Goal: Book appointment/travel/reservation

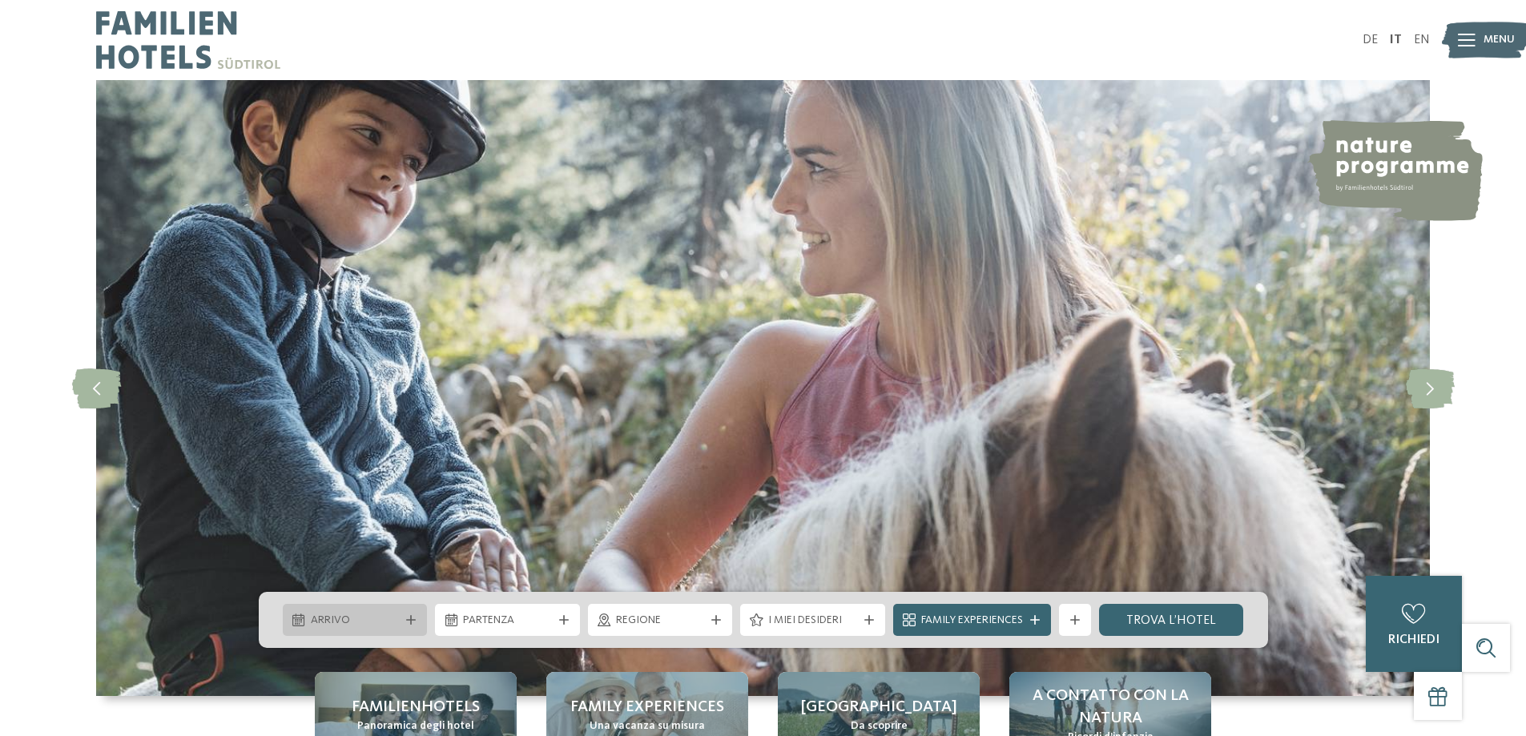
click at [380, 633] on div "Arrivo" at bounding box center [355, 620] width 145 height 32
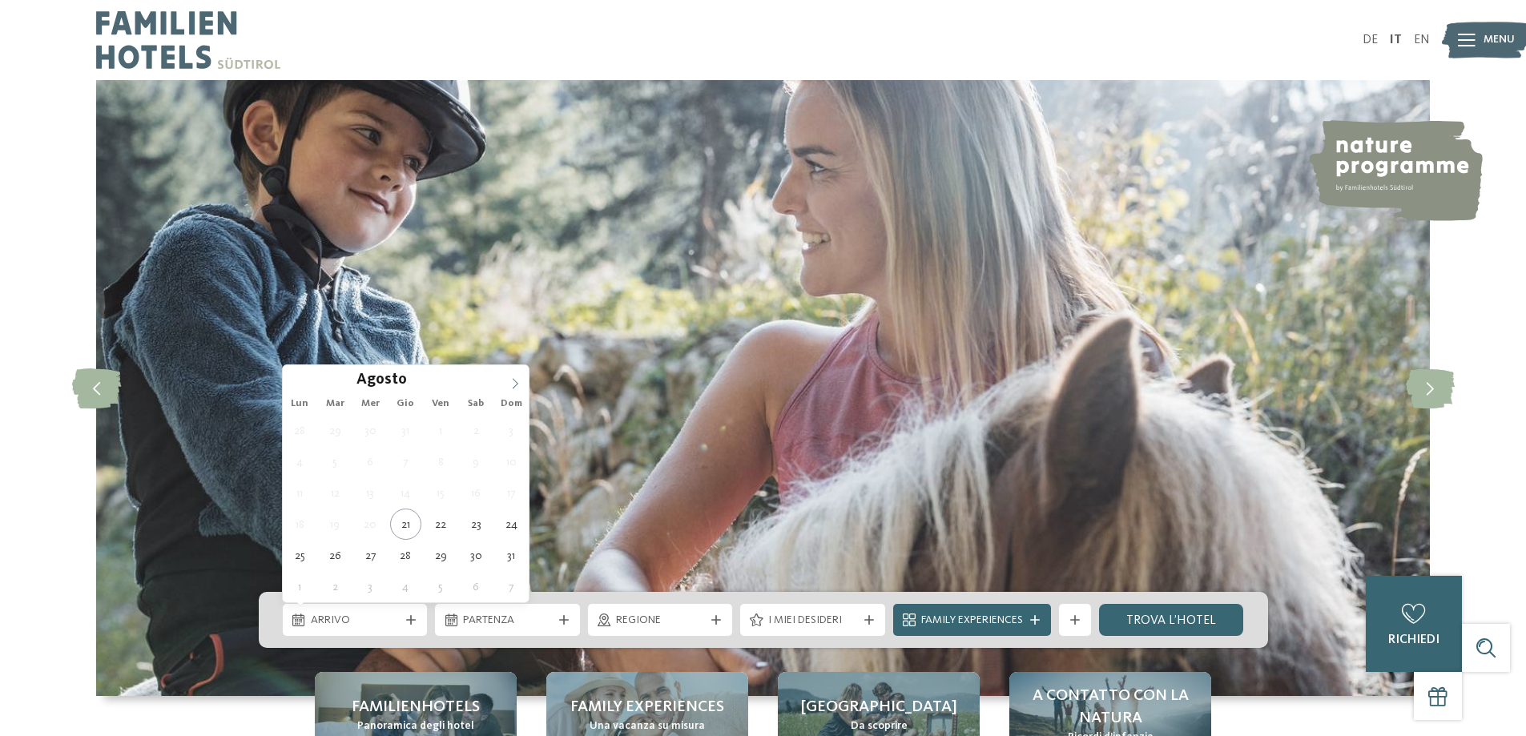
click at [510, 385] on icon at bounding box center [515, 383] width 11 height 11
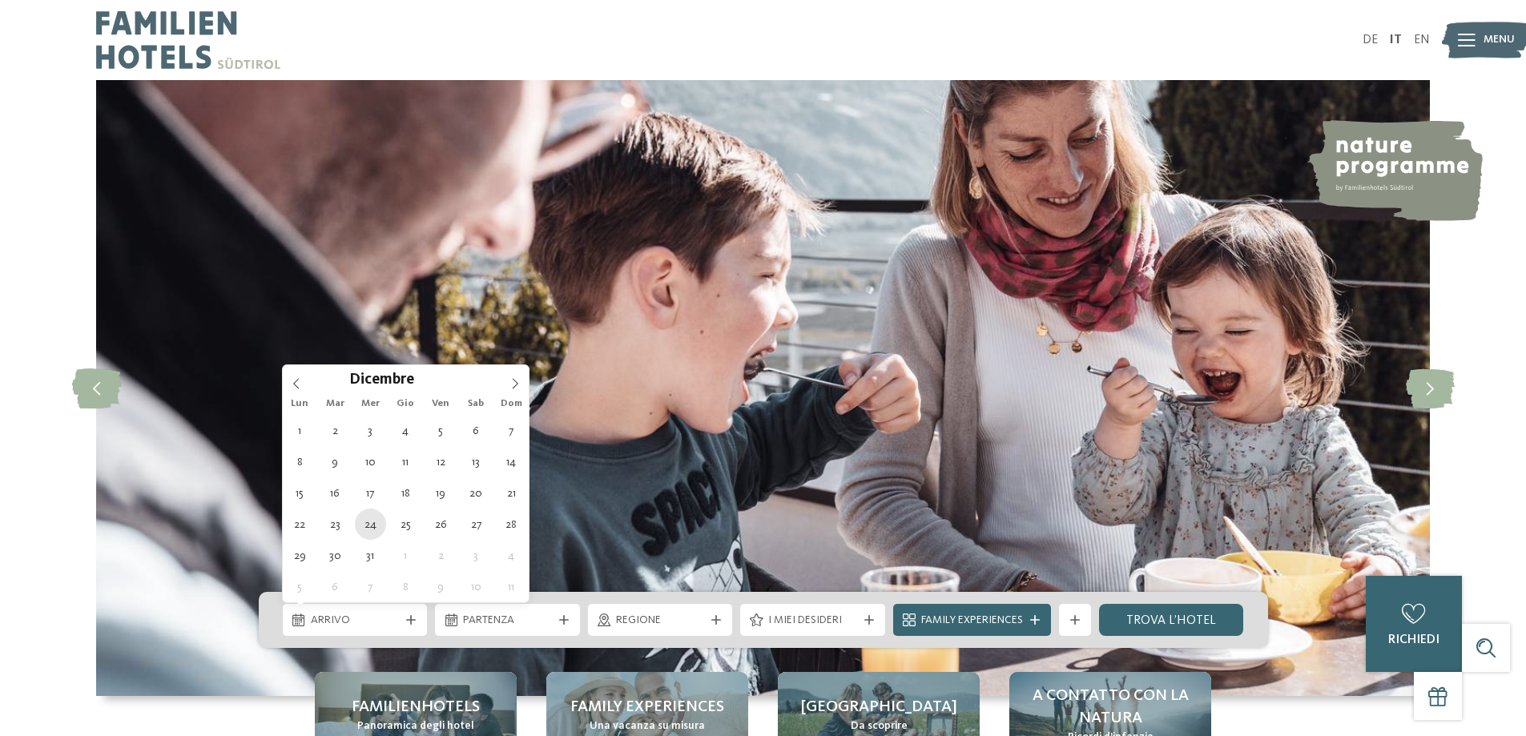
type div "[DATE]"
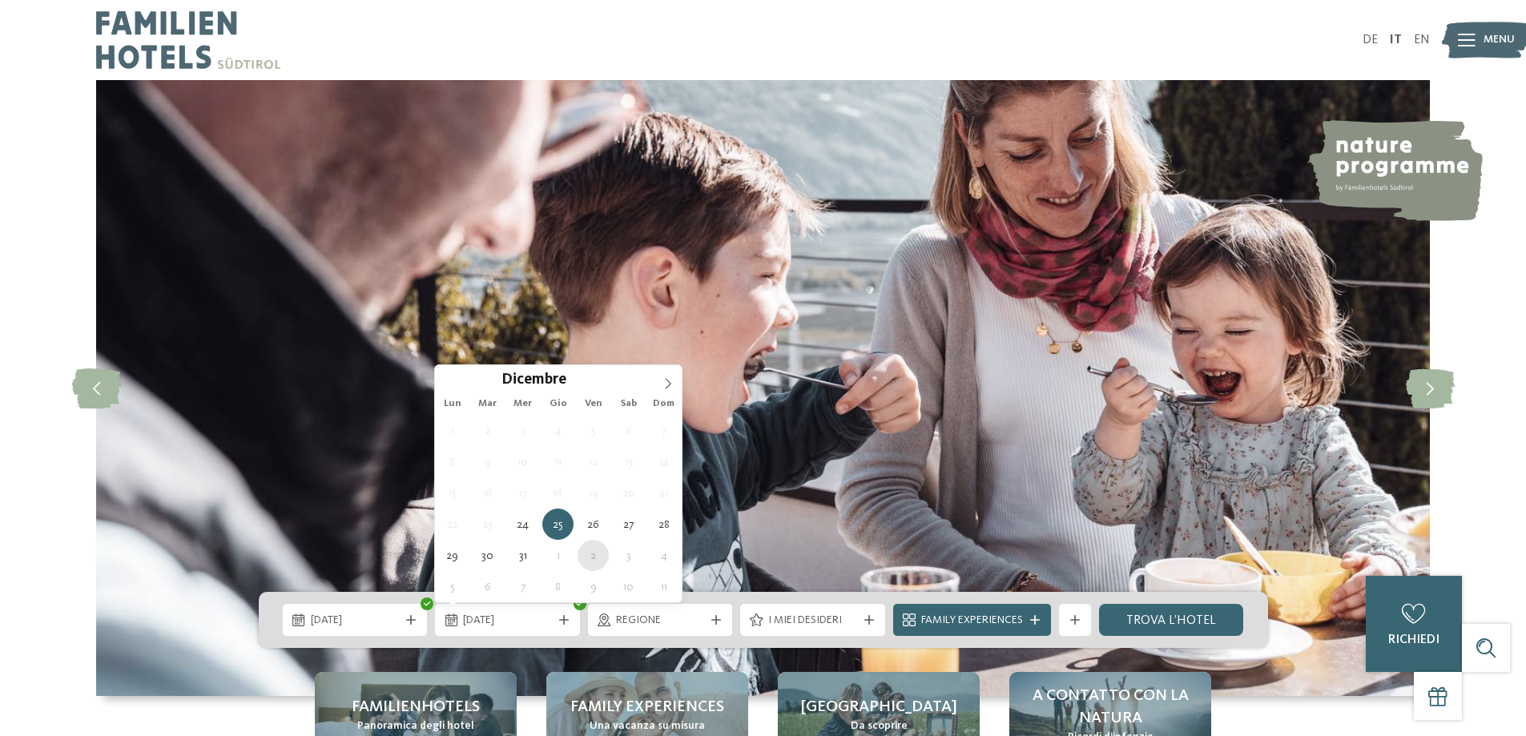
type div "[DATE]"
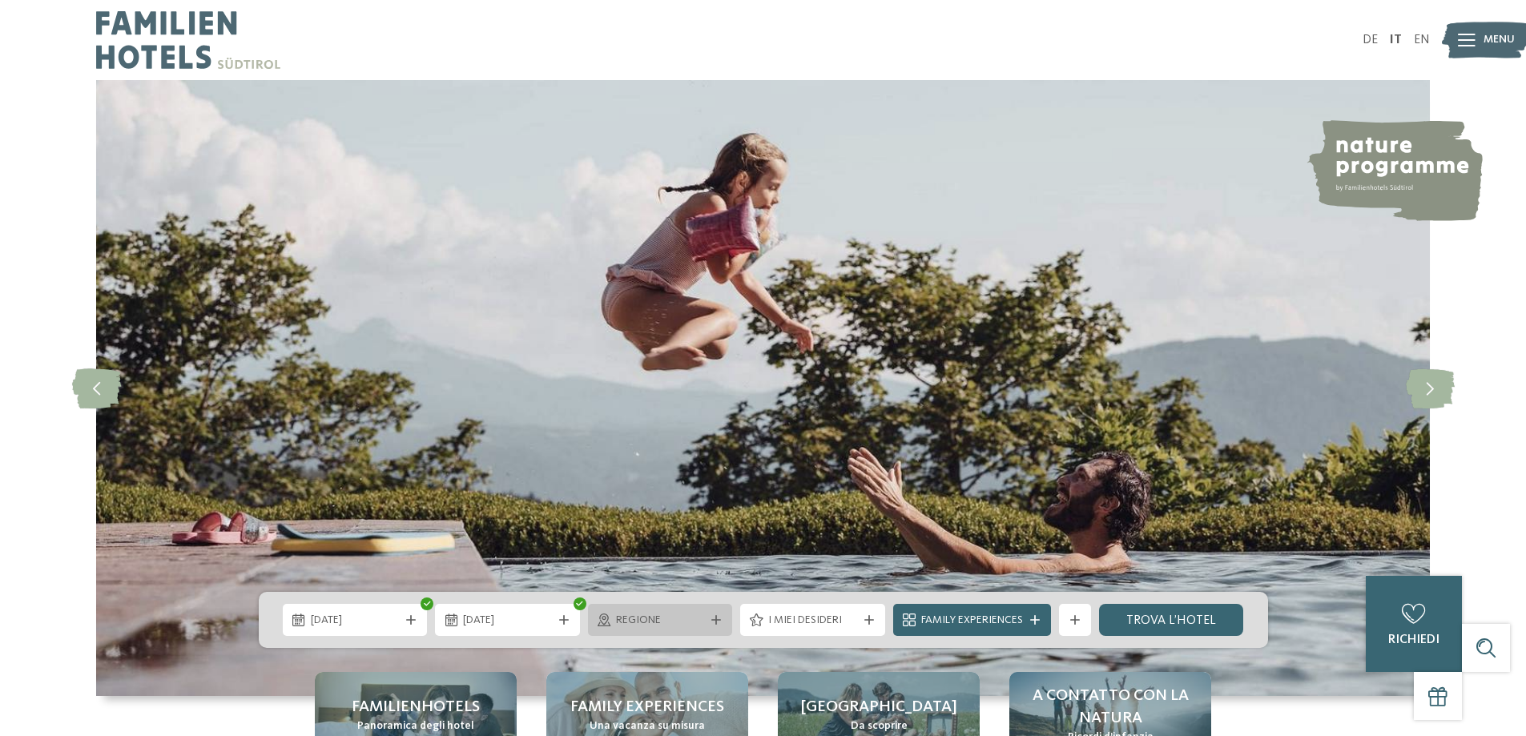
click at [699, 622] on span "Regione" at bounding box center [660, 621] width 89 height 16
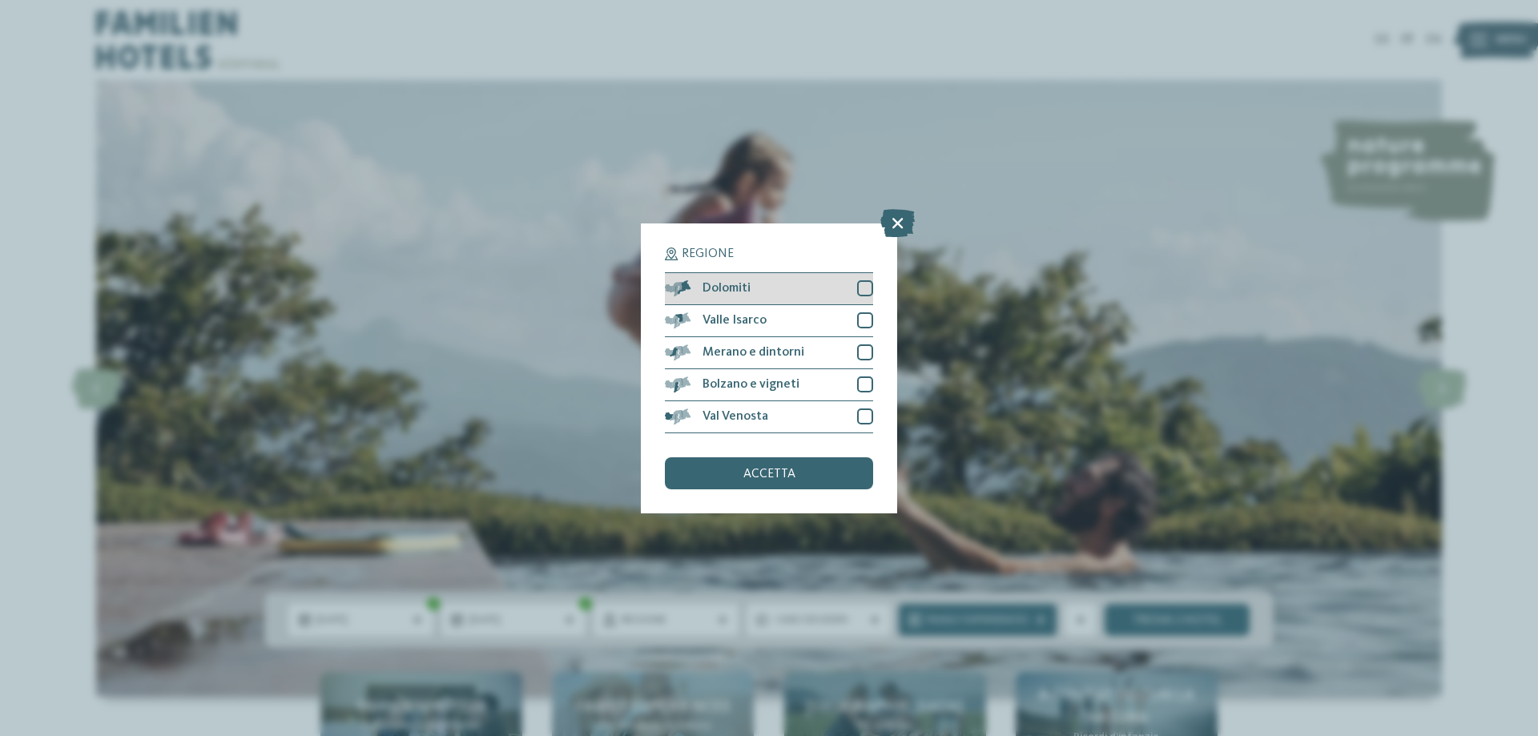
click at [857, 295] on div at bounding box center [865, 288] width 16 height 16
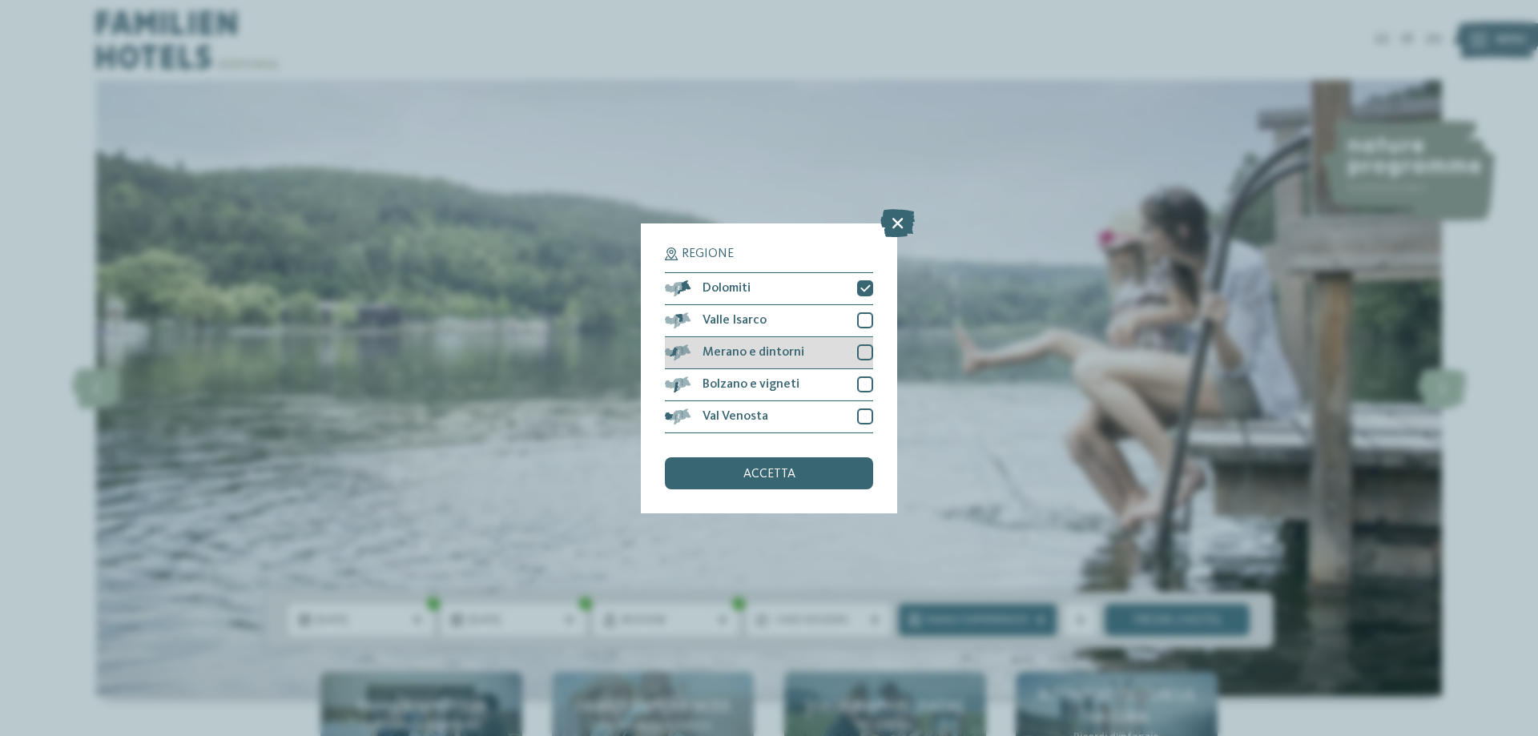
click at [836, 363] on div "Merano e dintorni" at bounding box center [769, 353] width 208 height 32
click at [759, 477] on span "accetta" at bounding box center [769, 474] width 52 height 13
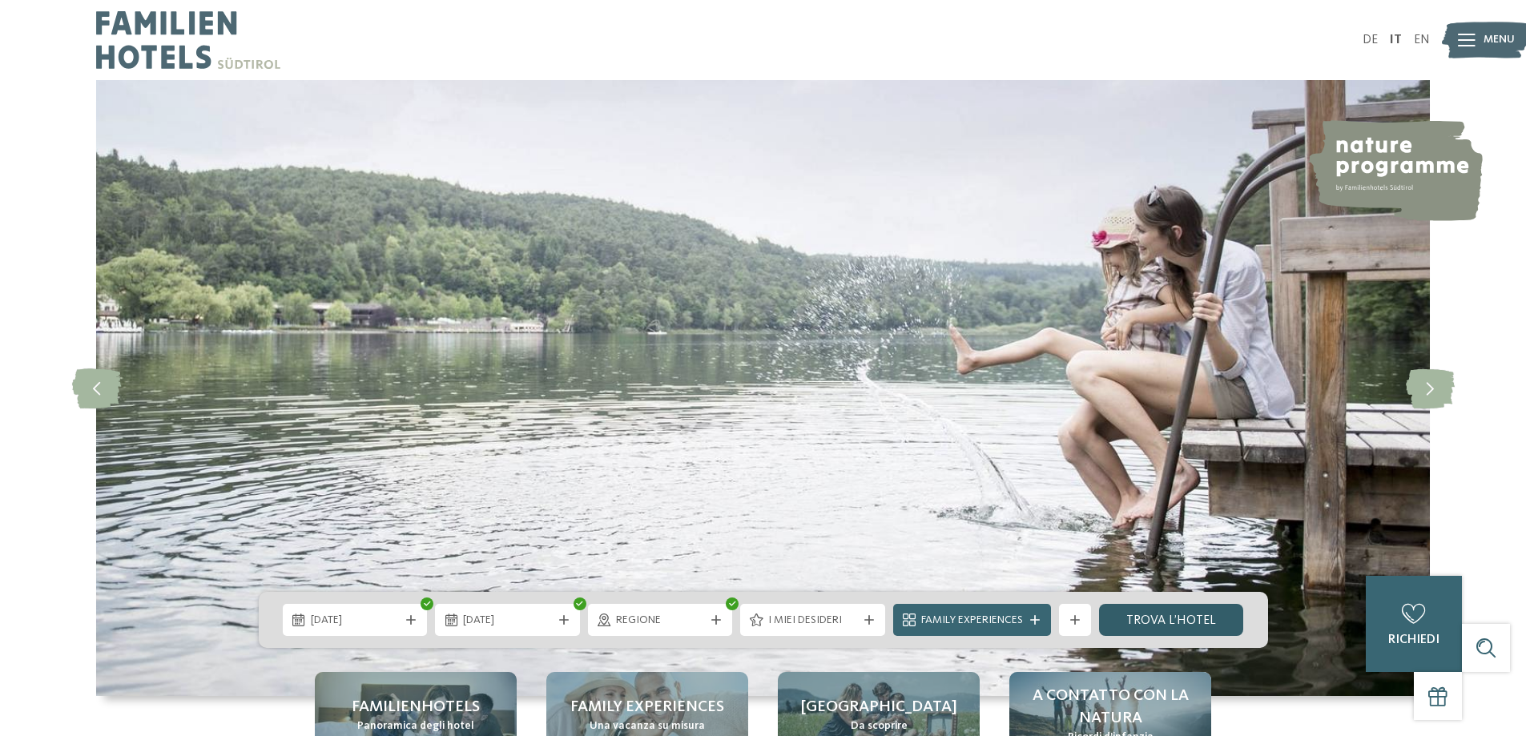
click at [1167, 615] on link "trova l’hotel" at bounding box center [1171, 620] width 145 height 32
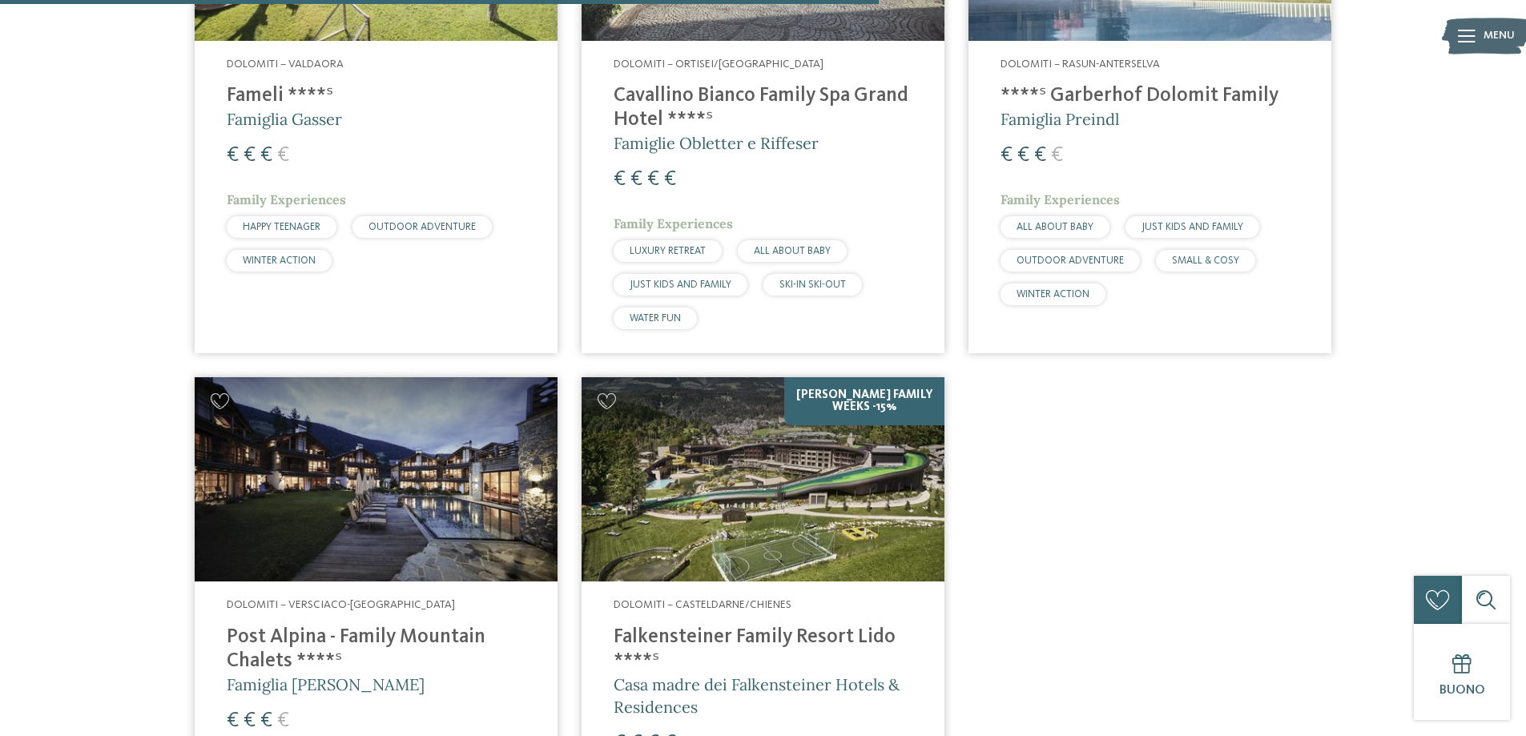
scroll to position [1407, 0]
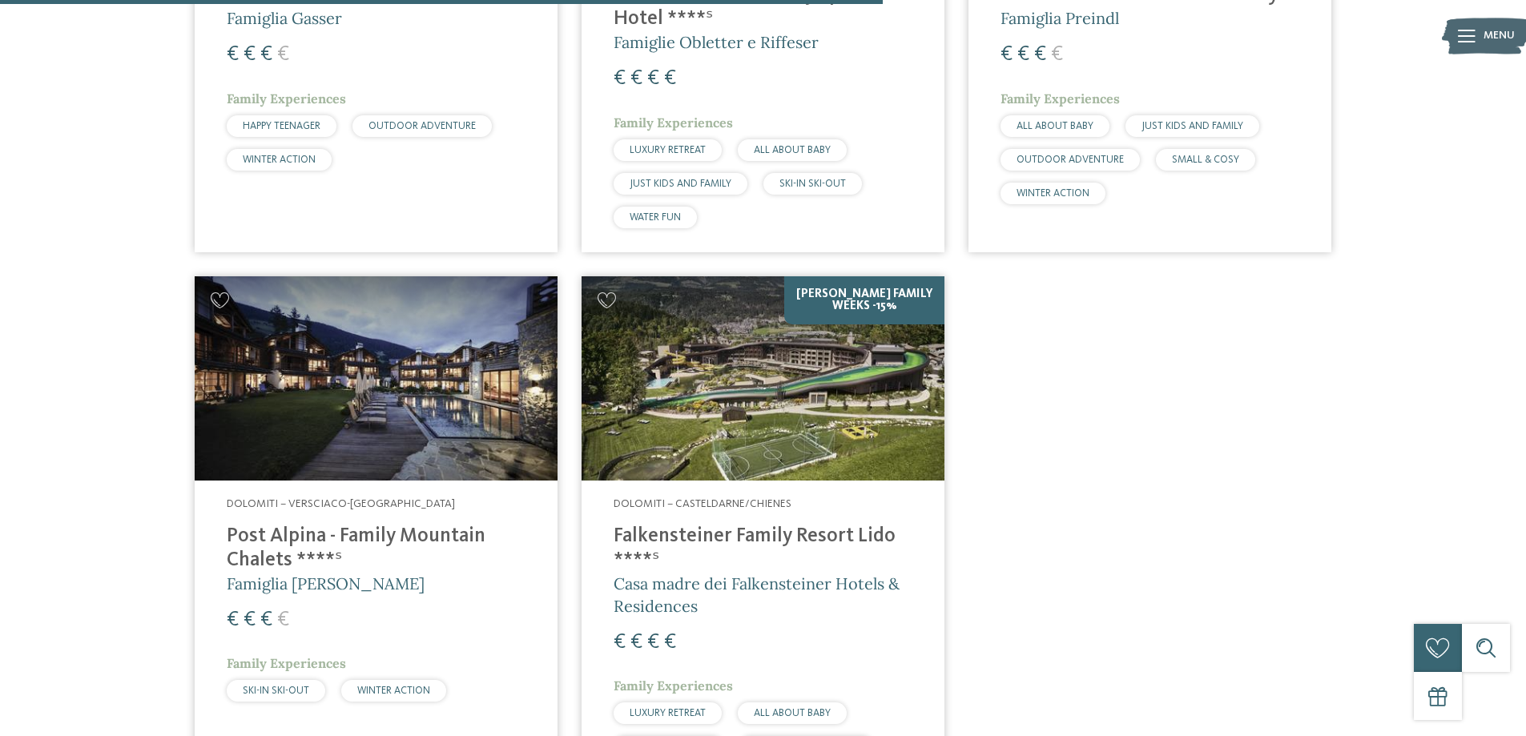
click at [336, 537] on h4 "Post Alpina - Family Mountain Chalets ****ˢ" at bounding box center [376, 549] width 299 height 48
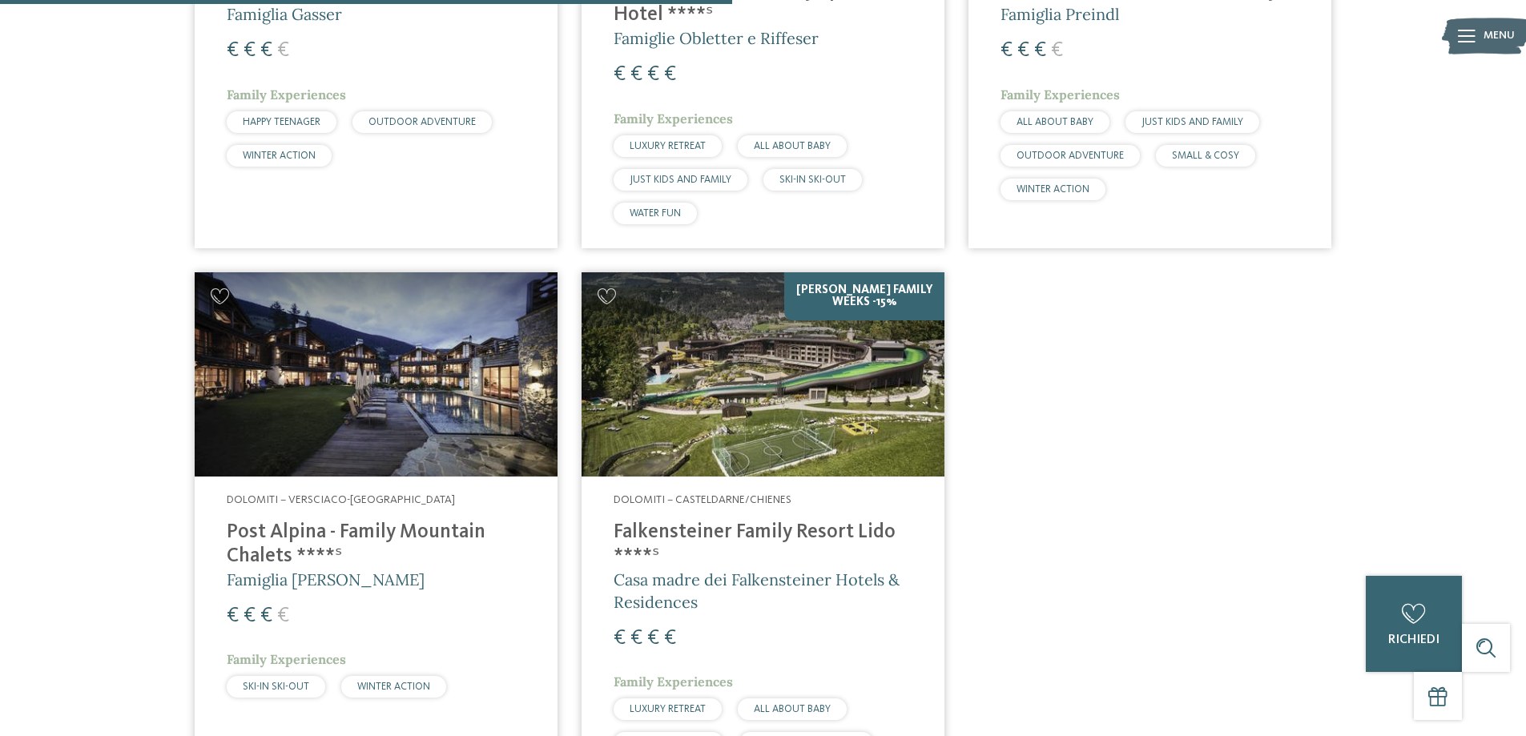
scroll to position [1166, 0]
